Goal: Browse casually

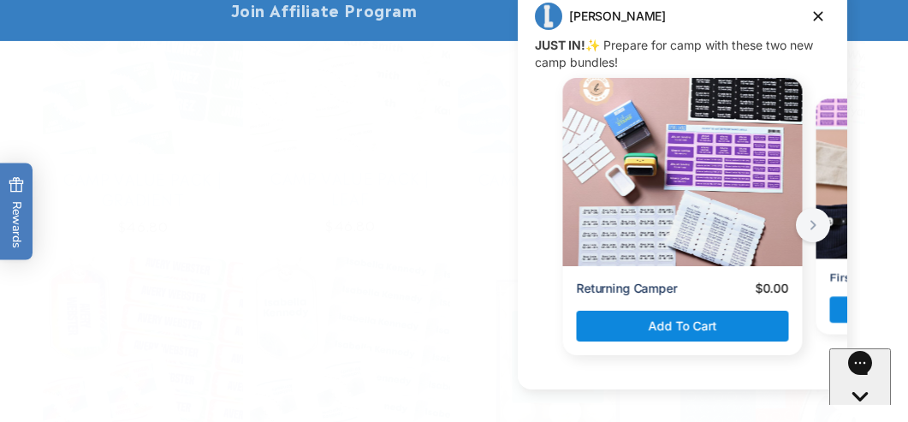
scroll to position [3456, 0]
